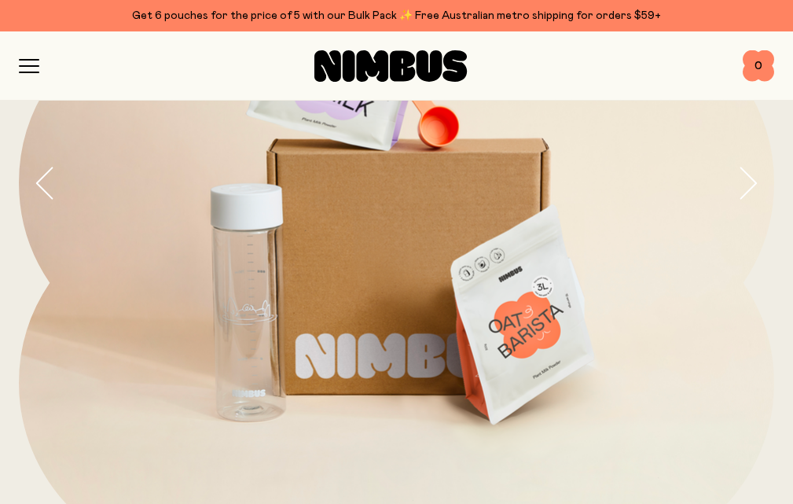
scroll to position [393, 0]
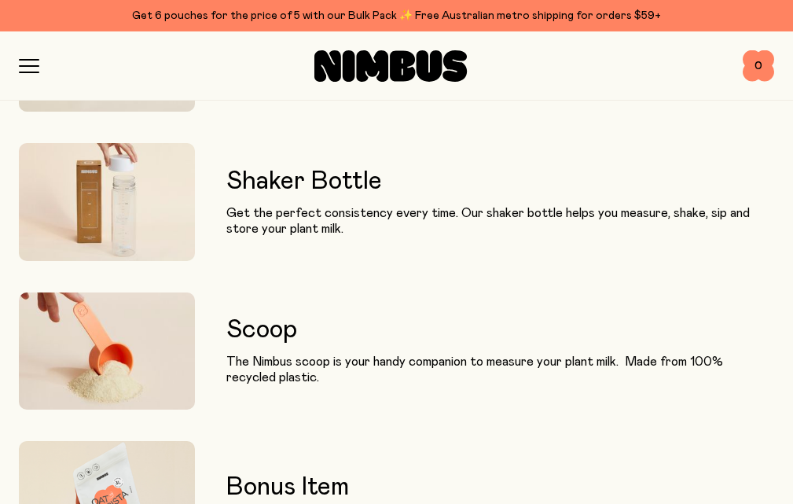
scroll to position [2043, 0]
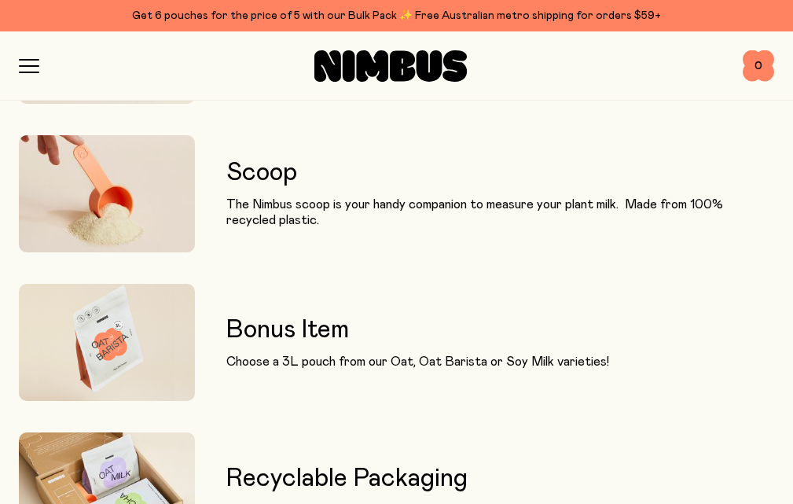
click at [0, 0] on button "button" at bounding box center [0, 0] width 0 height 0
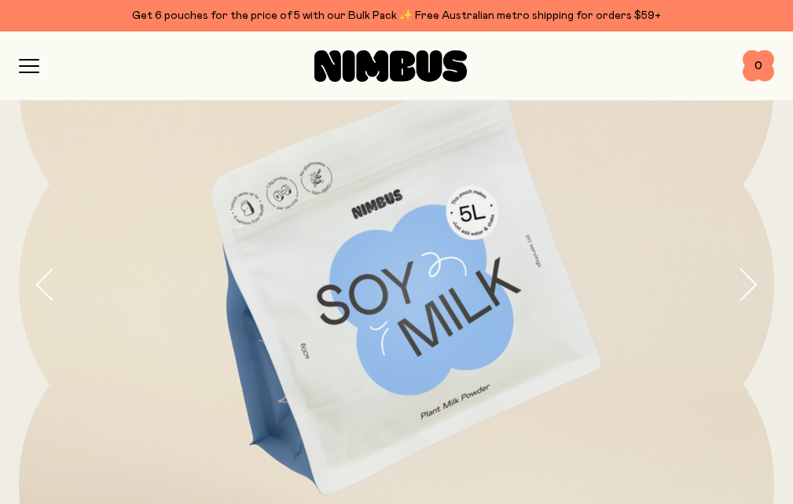
scroll to position [236, 0]
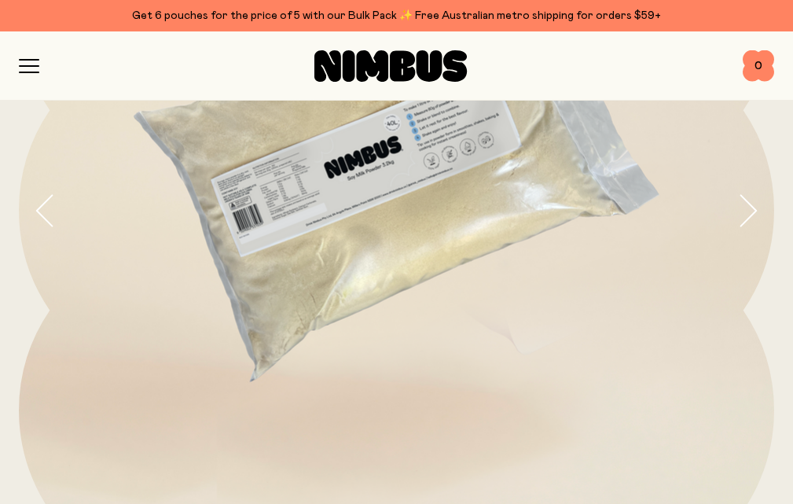
scroll to position [314, 0]
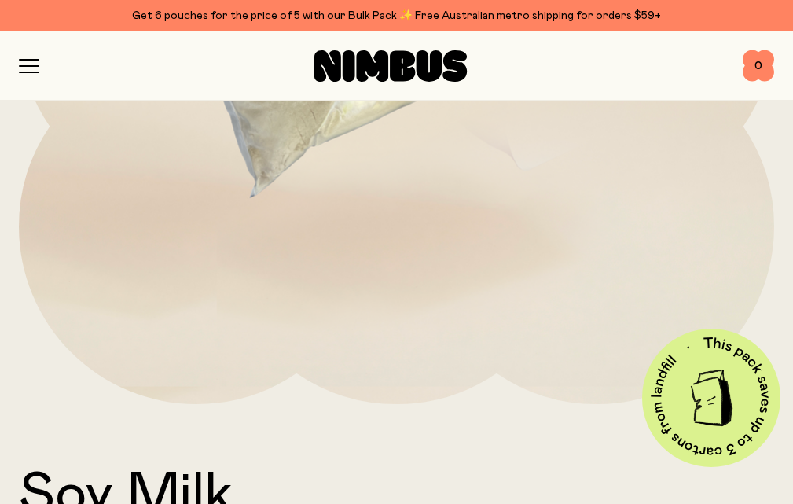
scroll to position [471, 0]
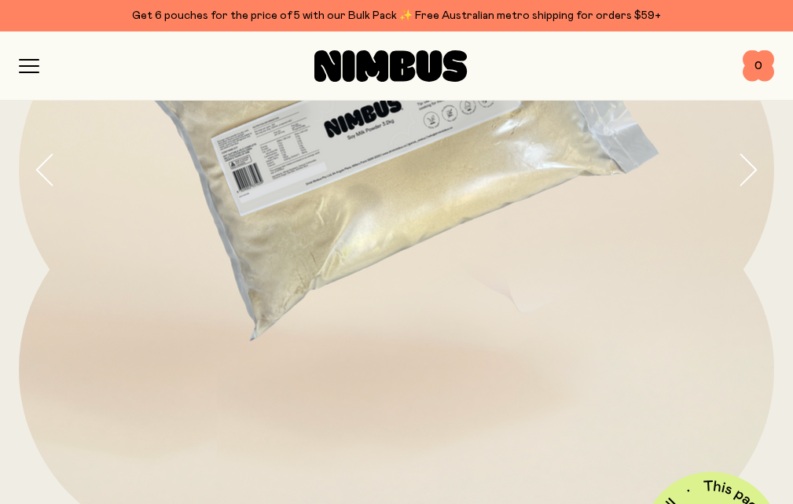
scroll to position [314, 0]
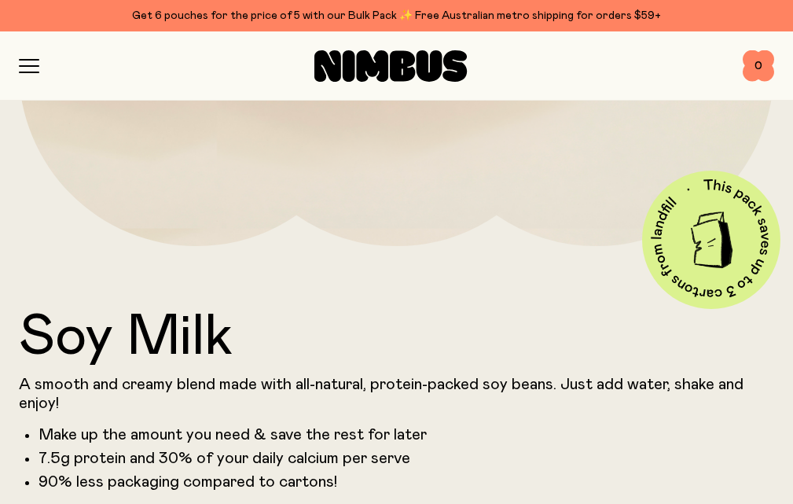
scroll to position [66, 0]
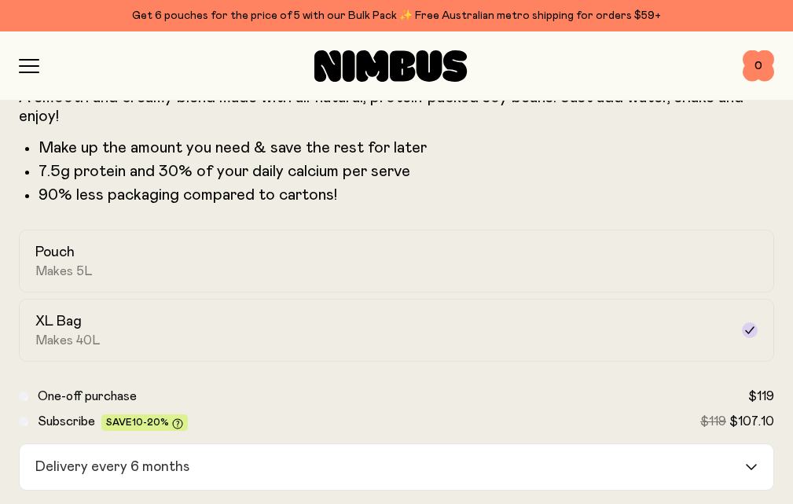
scroll to position [943, 0]
